Goal: Navigation & Orientation: Find specific page/section

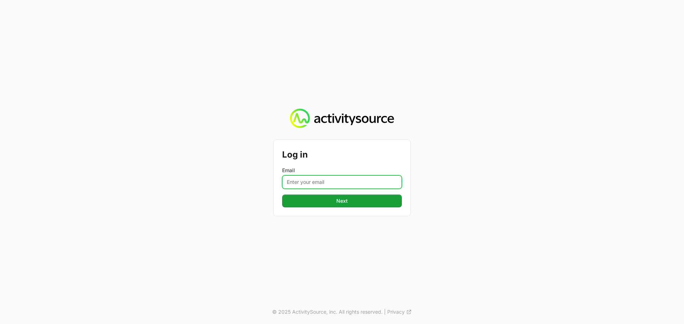
click at [334, 176] on input "Email" at bounding box center [342, 183] width 120 height 14
type input "[PERSON_NAME][EMAIL_ADDRESS][DOMAIN_NAME]"
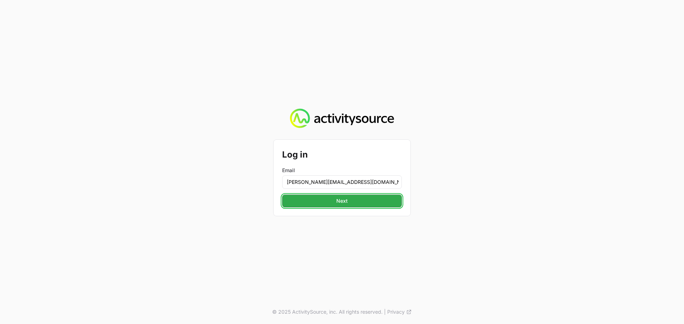
click at [335, 201] on span "Next" at bounding box center [341, 201] width 111 height 9
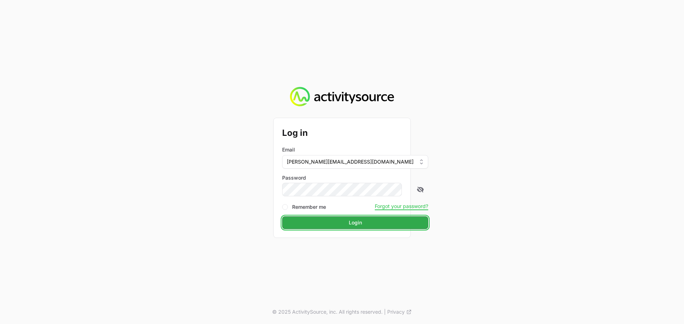
click at [345, 225] on span "Login" at bounding box center [354, 223] width 137 height 9
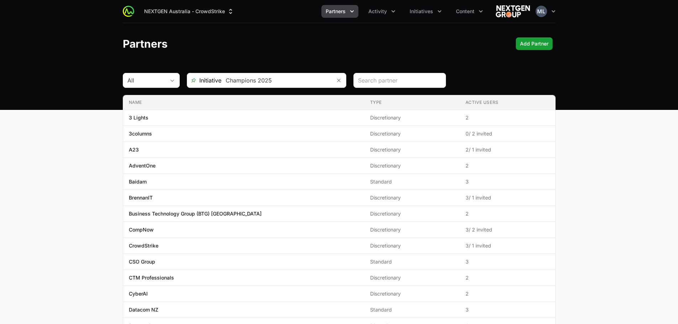
click at [658, 190] on main "All Initiative Champions 2025 Name Type Active Users Name 3 Lights Type Discret…" at bounding box center [339, 271] width 678 height 397
drag, startPoint x: 48, startPoint y: 0, endPoint x: 245, endPoint y: 42, distance: 201.3
click at [245, 42] on div "Partners Add Partner Add Partner" at bounding box center [339, 43] width 433 height 13
click at [621, 138] on main "All Initiative Champions 2025 Name Type Active Users Name 3 Lights Type Discret…" at bounding box center [339, 271] width 678 height 397
